Goal: Find specific page/section: Find specific page/section

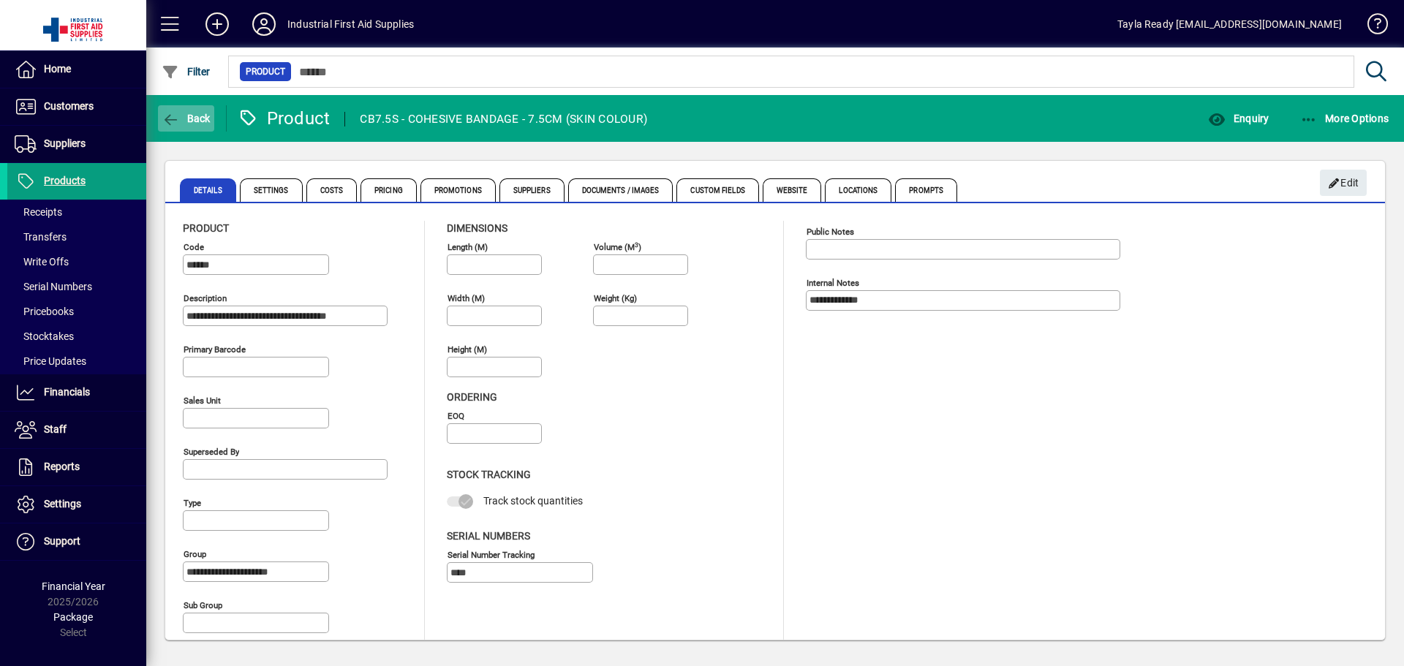
click at [203, 113] on span "Back" at bounding box center [186, 119] width 49 height 12
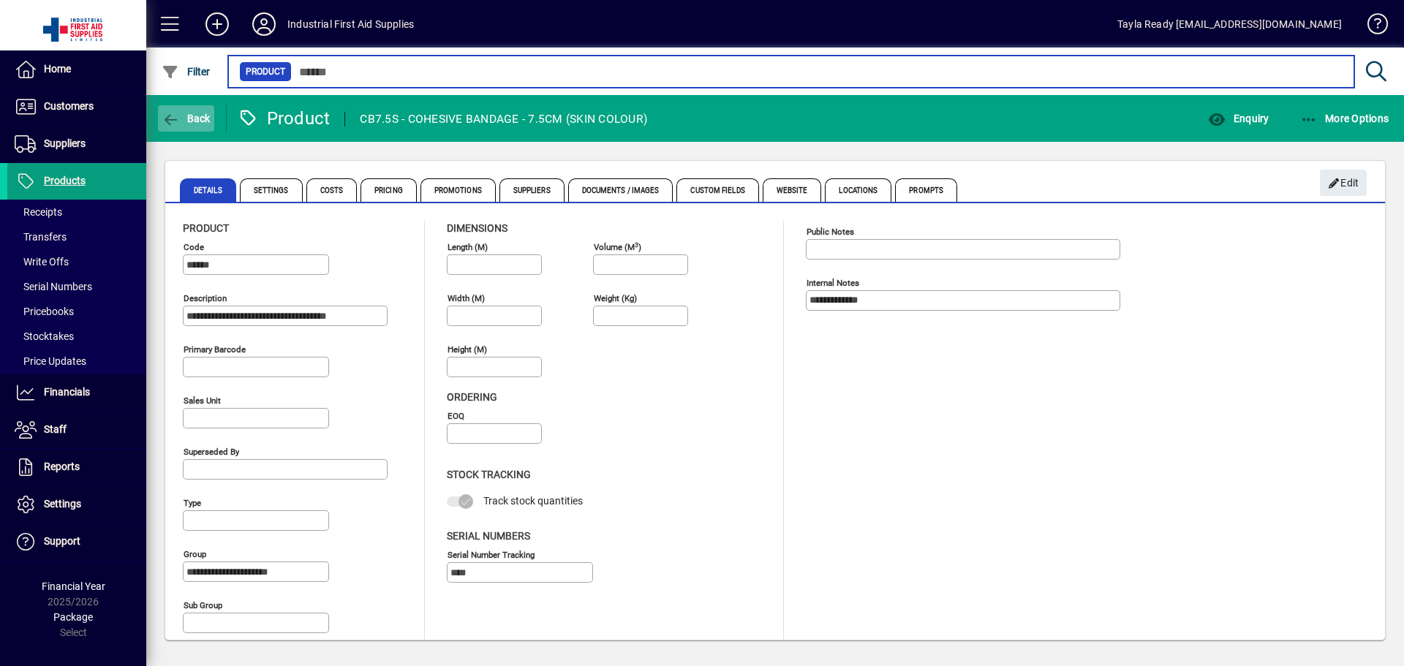
type input "******"
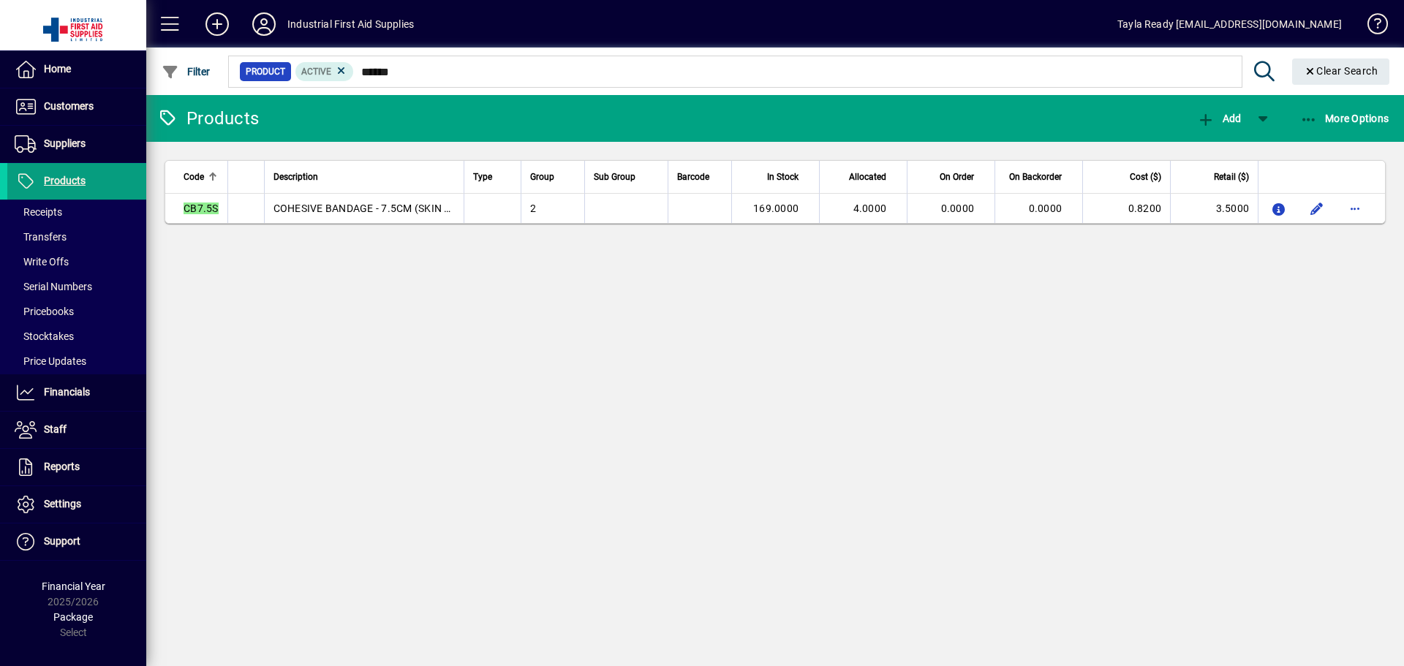
click at [506, 108] on mat-toolbar-row "Products Add More Options" at bounding box center [775, 118] width 1258 height 47
click at [73, 108] on span "Customers" at bounding box center [69, 106] width 50 height 12
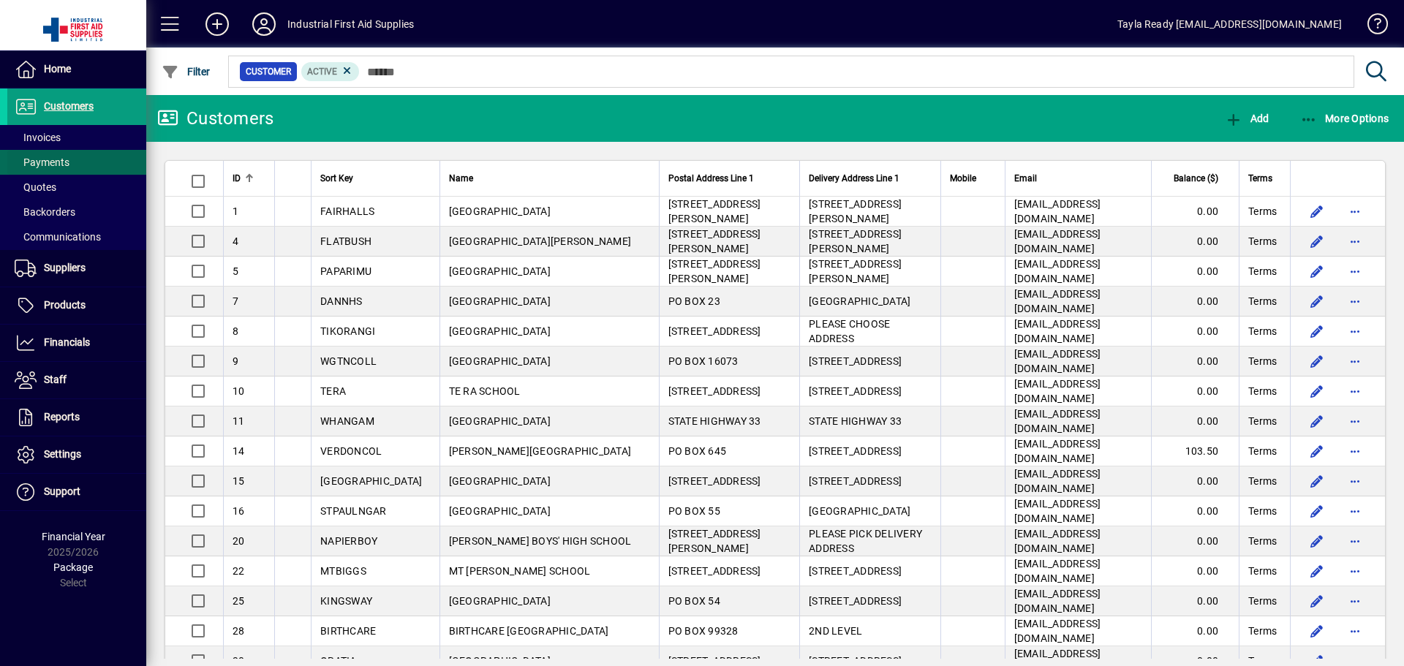
drag, startPoint x: 69, startPoint y: 138, endPoint x: 72, endPoint y: 151, distance: 13.7
click at [70, 138] on span at bounding box center [76, 137] width 139 height 35
